Goal: Book appointment/travel/reservation

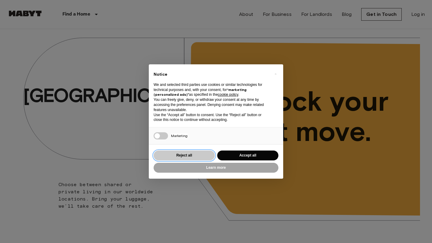
click at [194, 156] on button "Reject all" at bounding box center [183, 156] width 61 height 10
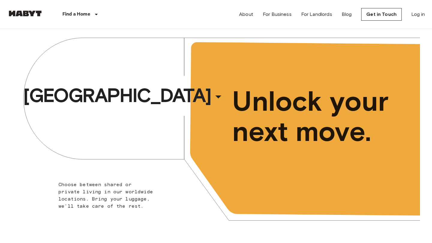
click at [157, 110] on div "Cologne ​ ​ Choose between shared or private living in our worldwide locations.…" at bounding box center [216, 133] width 408 height 208
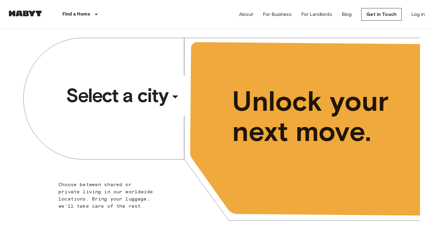
click at [174, 97] on div "​" at bounding box center [183, 102] width 62 height 12
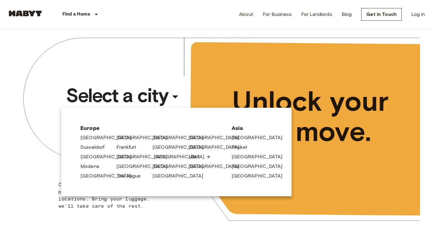
click at [167, 158] on link "[GEOGRAPHIC_DATA]" at bounding box center [181, 156] width 57 height 7
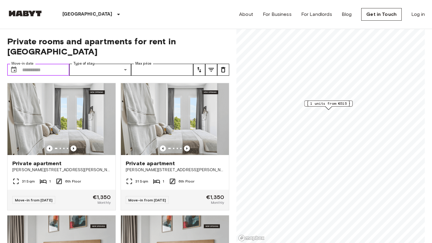
click at [41, 64] on input "Move-in date" at bounding box center [45, 70] width 47 height 12
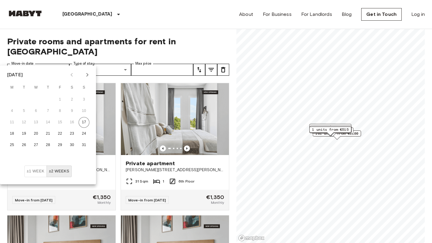
click at [88, 75] on icon "Next month" at bounding box center [87, 74] width 7 height 7
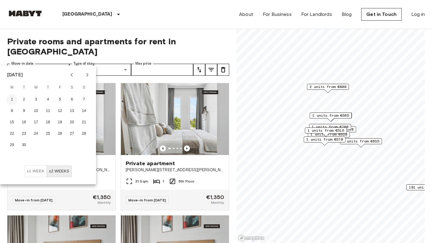
click at [12, 99] on button "1" at bounding box center [12, 99] width 11 height 11
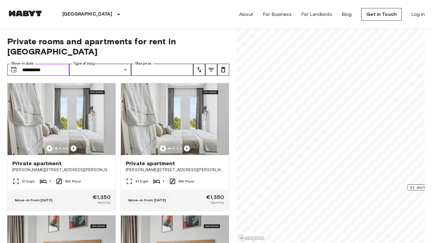
type input "**********"
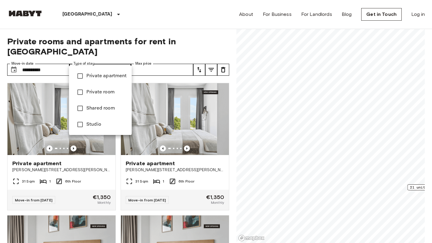
click at [108, 93] on span "Private room" at bounding box center [106, 92] width 40 height 7
type input "**********"
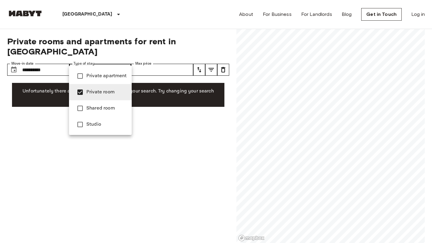
click at [88, 91] on span "Private room" at bounding box center [106, 92] width 40 height 7
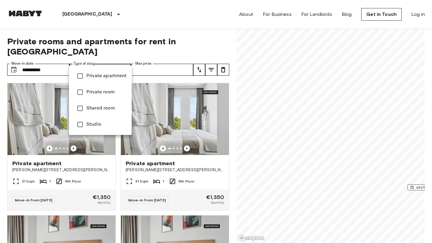
click at [105, 59] on div at bounding box center [216, 121] width 432 height 243
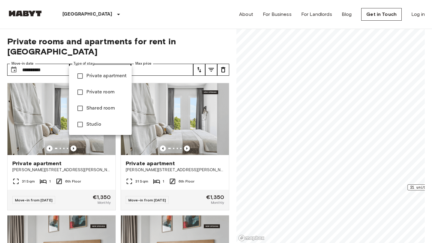
click at [258, 156] on div at bounding box center [216, 121] width 432 height 243
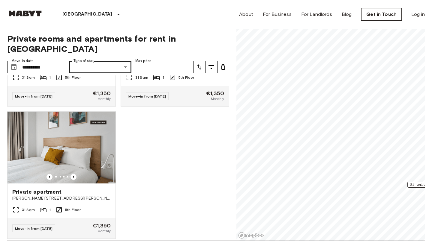
scroll to position [3, 0]
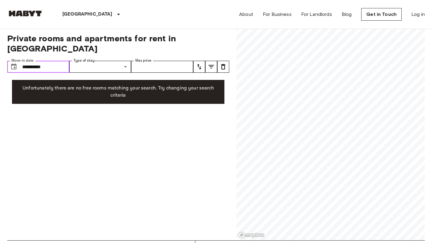
click at [56, 61] on input "**********" at bounding box center [45, 67] width 47 height 12
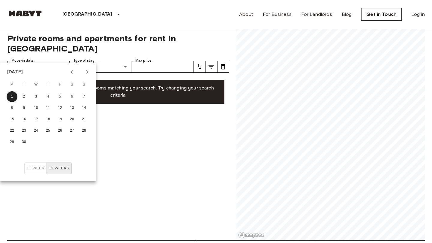
click at [56, 169] on button "±2 weeks" at bounding box center [58, 169] width 25 height 12
click at [86, 74] on icon "Next month" at bounding box center [87, 71] width 7 height 7
